Goal: Information Seeking & Learning: Learn about a topic

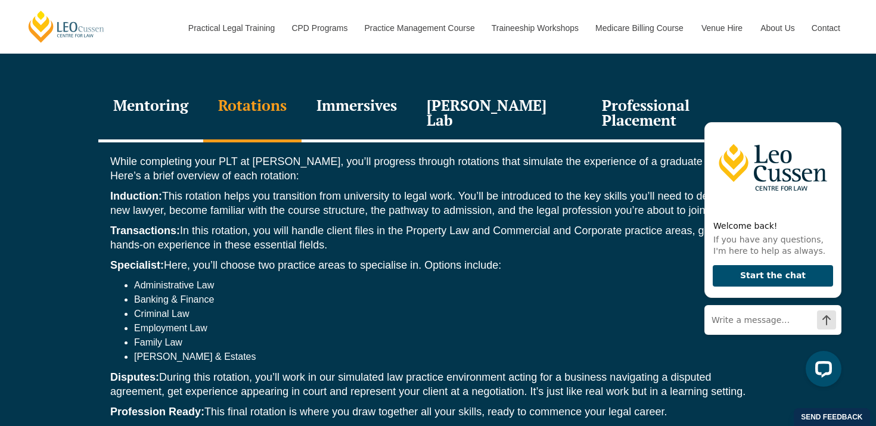
scroll to position [1366, 0]
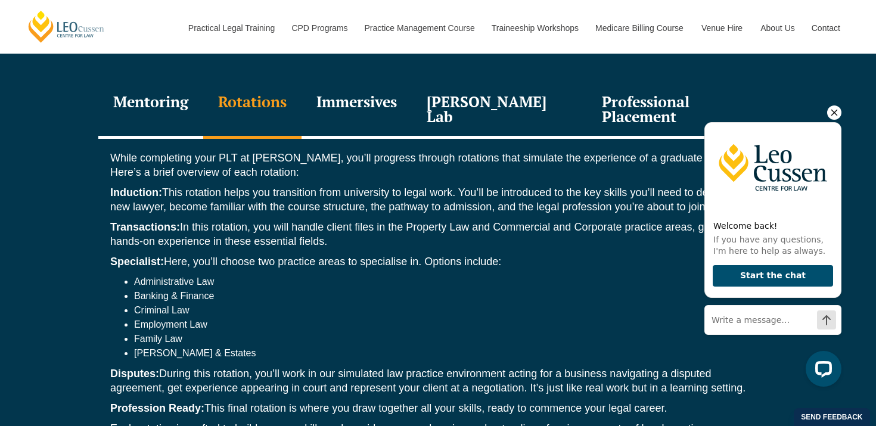
click at [832, 111] on icon "Hide greeting" at bounding box center [834, 113] width 7 height 7
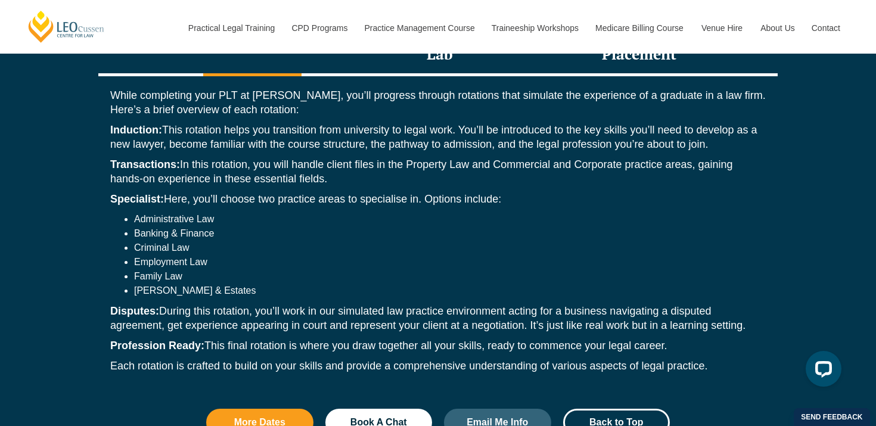
scroll to position [1431, 0]
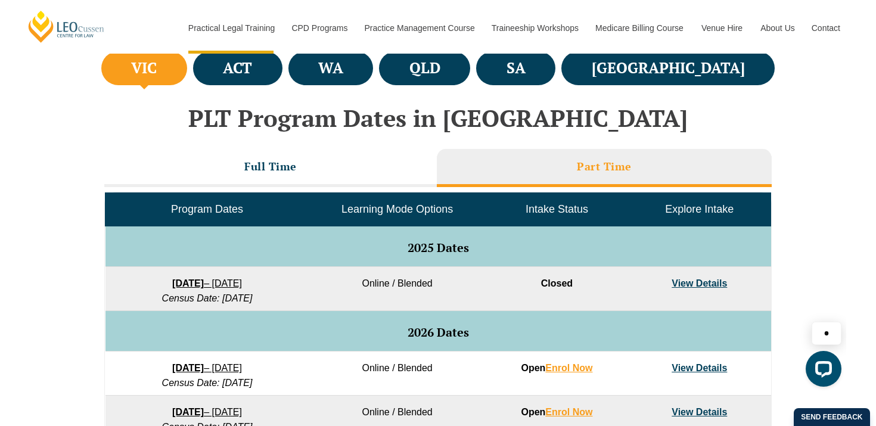
scroll to position [451, 0]
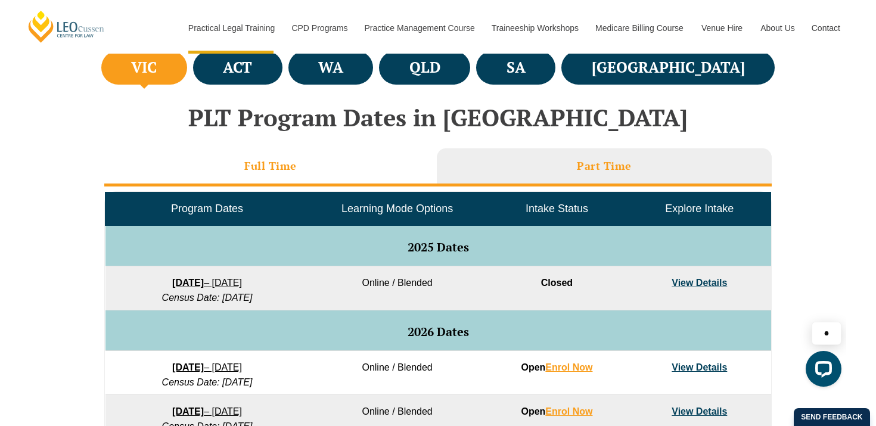
click at [275, 167] on h3 "Full Time" at bounding box center [270, 166] width 52 height 14
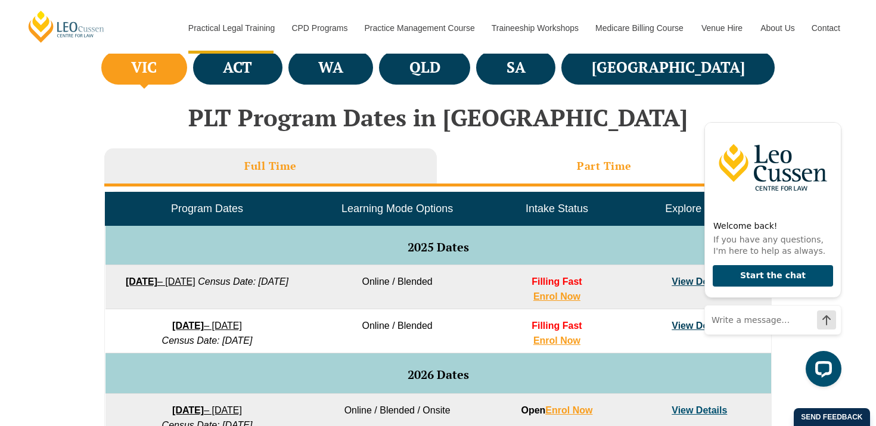
click at [555, 166] on li "Part Time" at bounding box center [604, 167] width 335 height 38
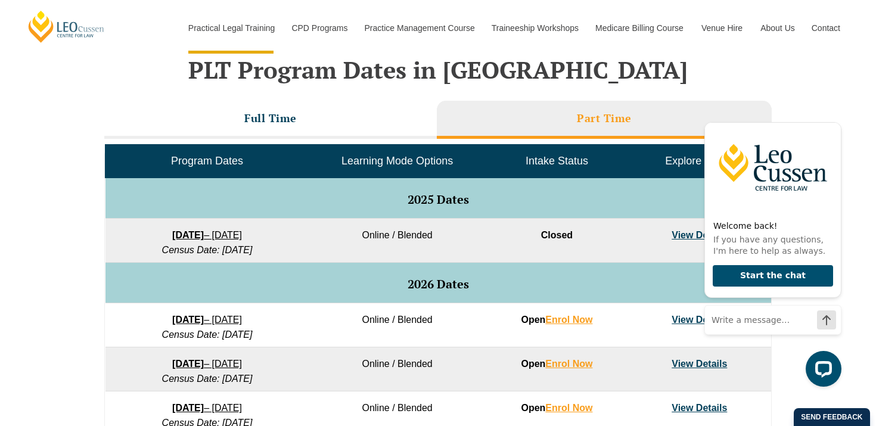
scroll to position [499, 0]
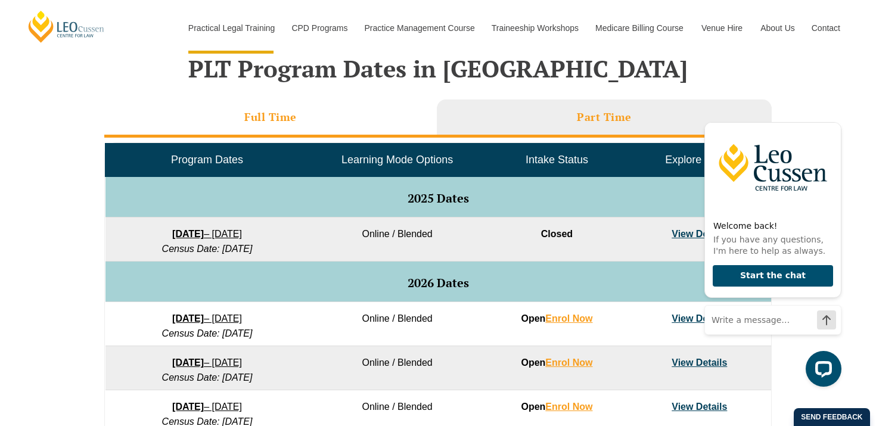
click at [305, 120] on li "Full Time" at bounding box center [270, 119] width 333 height 38
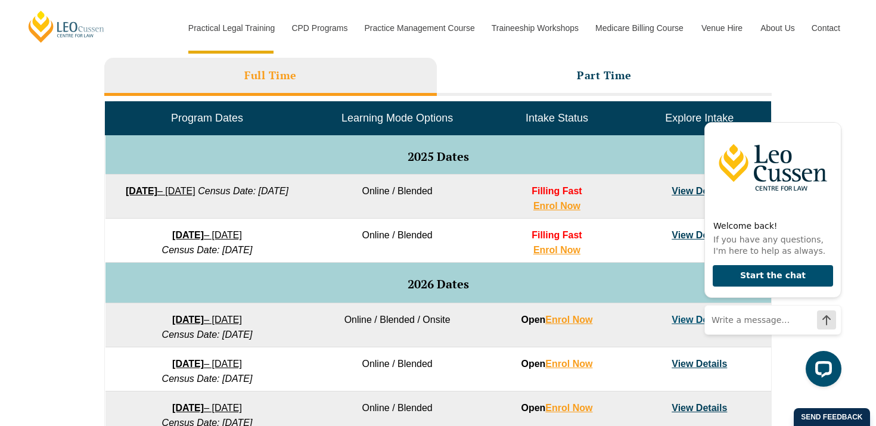
scroll to position [542, 0]
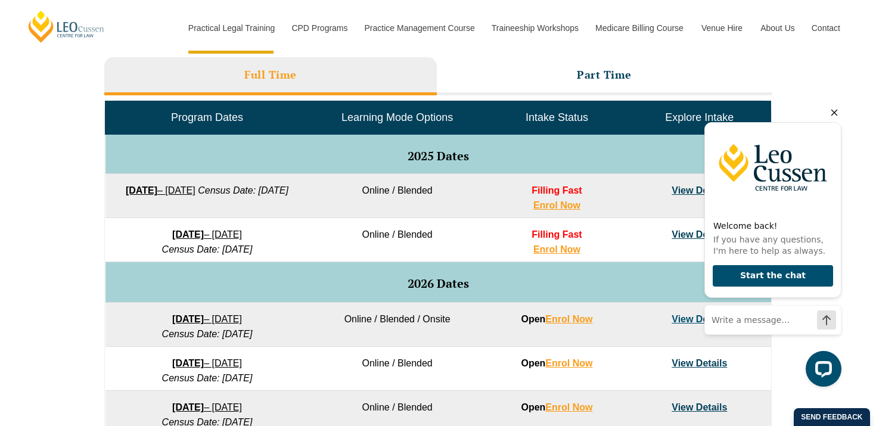
click at [831, 107] on icon "Hide greeting" at bounding box center [834, 112] width 14 height 14
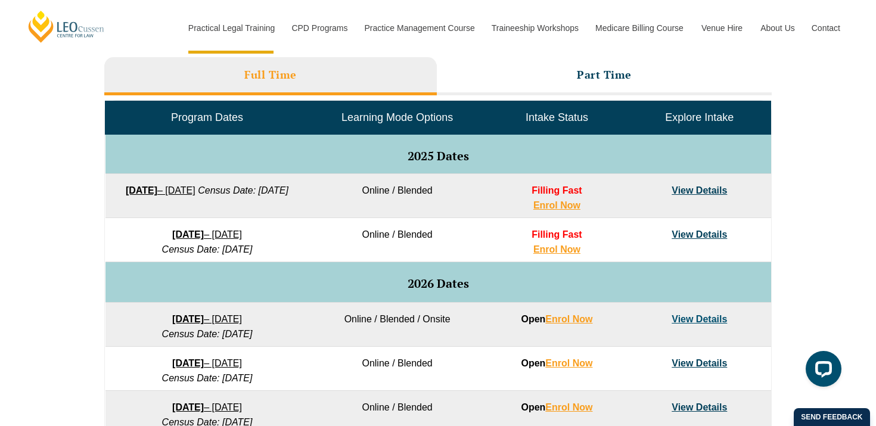
click at [708, 234] on link "View Details" at bounding box center [699, 234] width 55 height 10
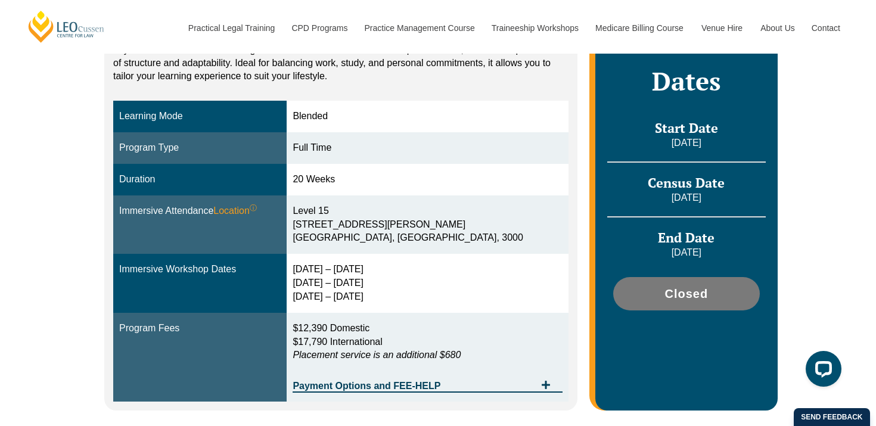
scroll to position [285, 0]
